Goal: Register for event/course

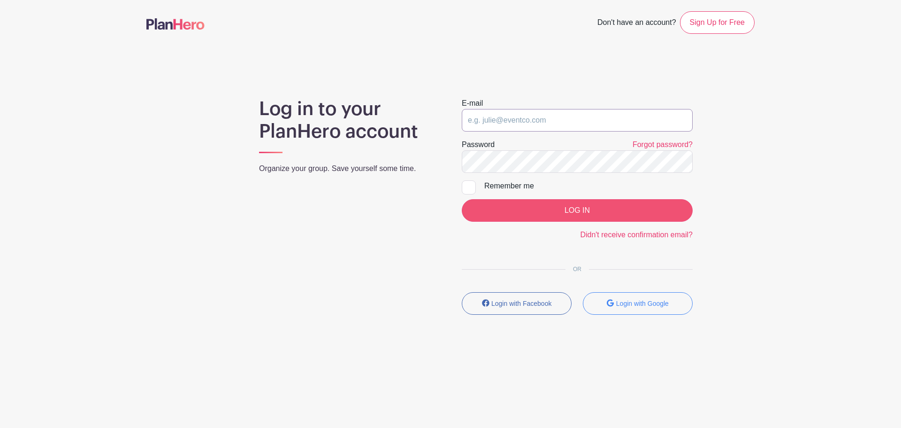
type input "[EMAIL_ADDRESS][DOMAIN_NAME]"
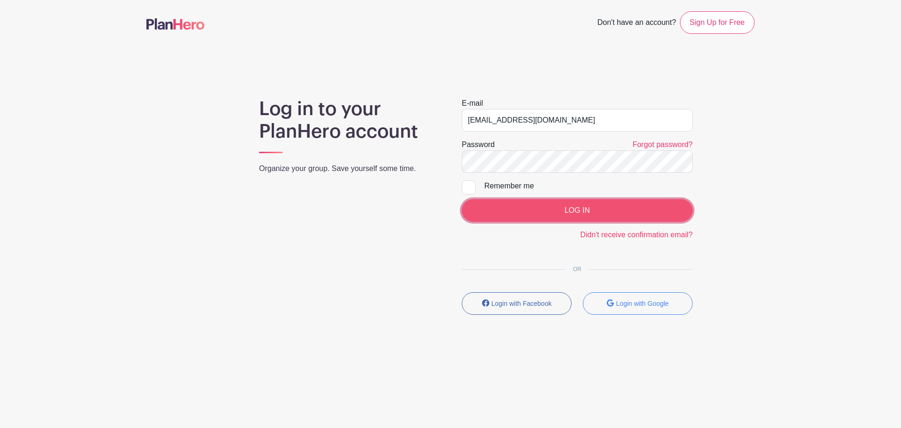
click at [599, 208] on input "LOG IN" at bounding box center [577, 210] width 231 height 23
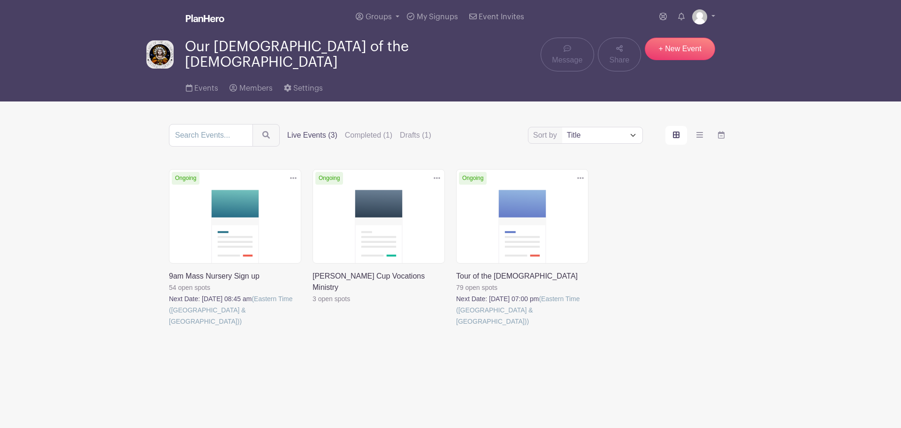
click at [456, 327] on link at bounding box center [456, 327] width 0 height 0
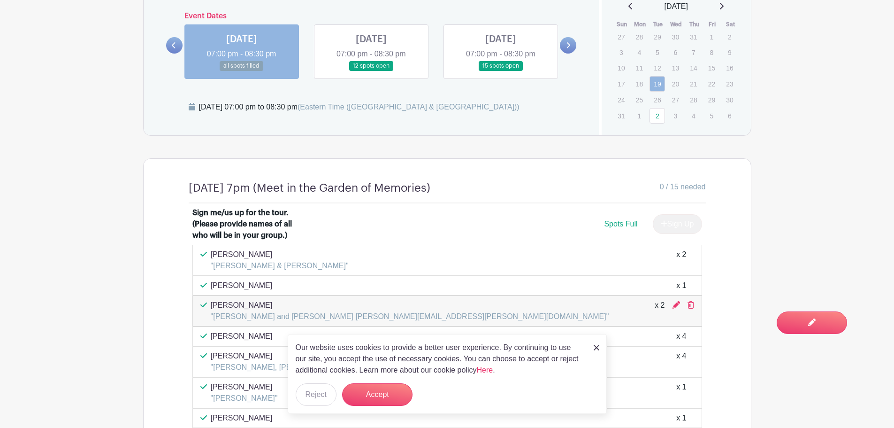
scroll to position [563, 0]
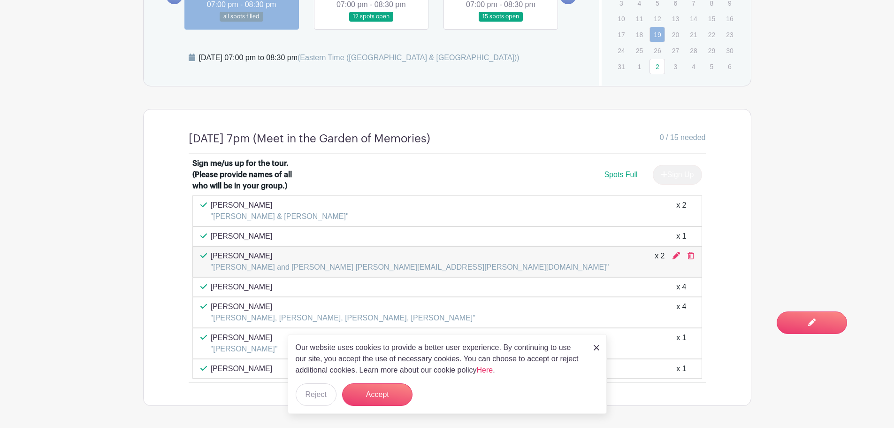
click at [598, 348] on img at bounding box center [597, 348] width 6 height 6
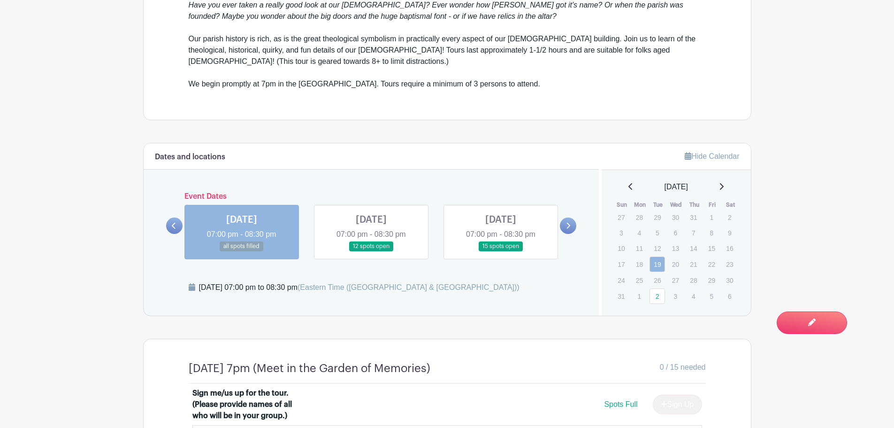
scroll to position [329, 0]
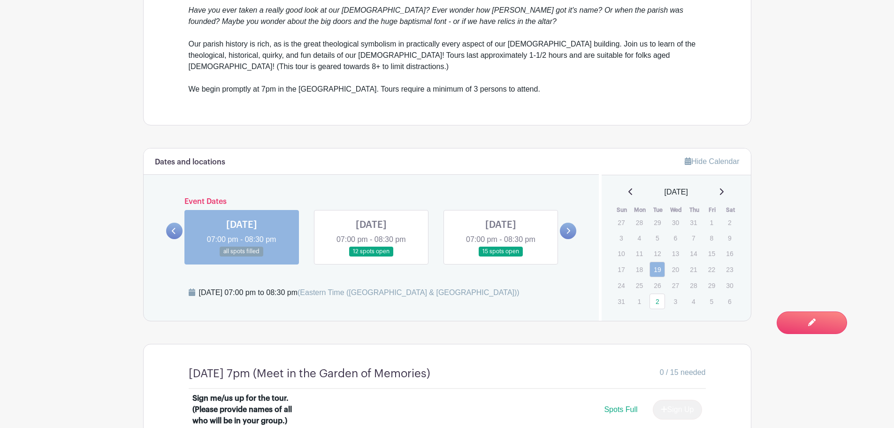
click at [371, 256] on link at bounding box center [371, 256] width 0 height 0
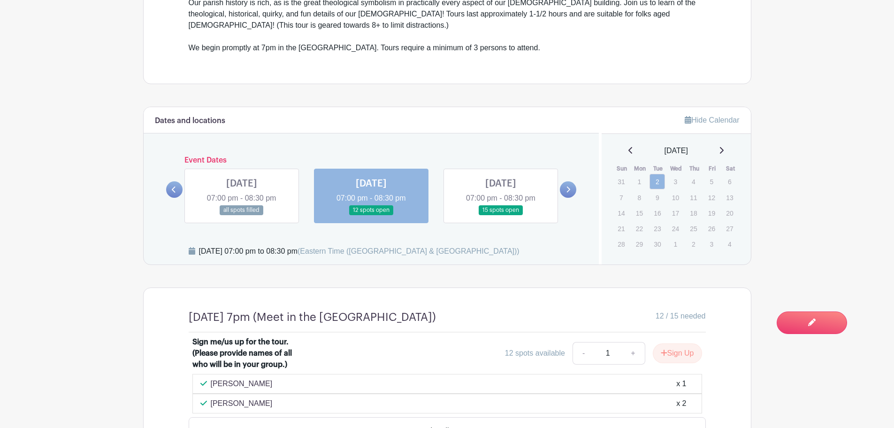
scroll to position [441, 0]
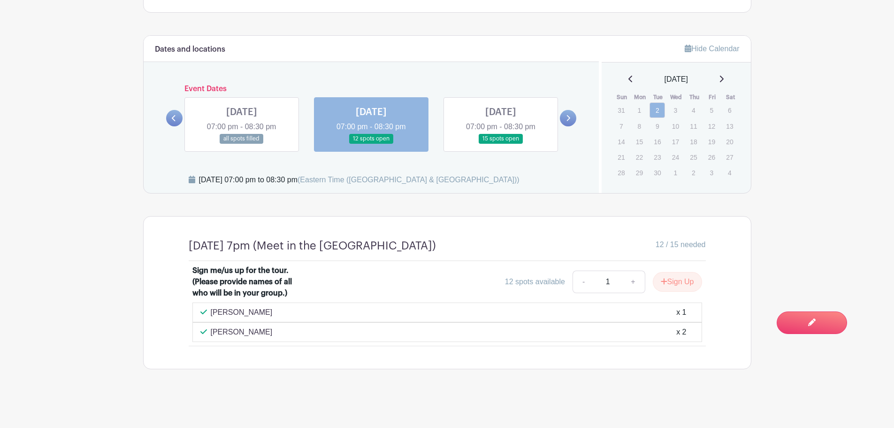
click at [501, 144] on link at bounding box center [501, 144] width 0 height 0
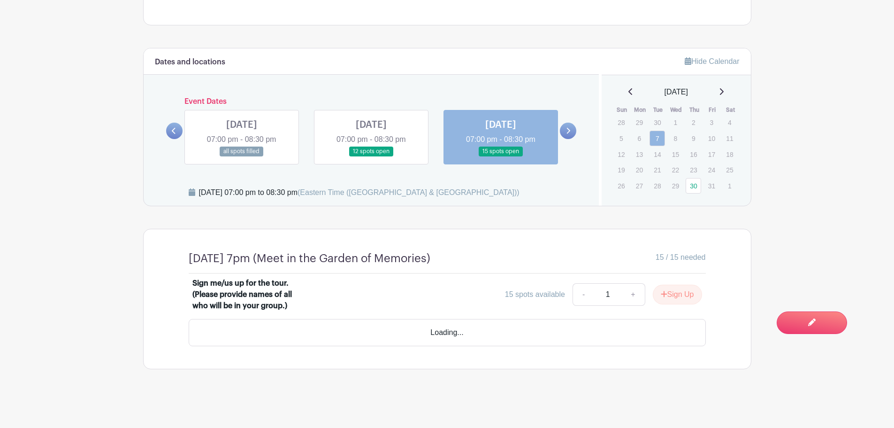
scroll to position [402, 0]
